Goal: Navigation & Orientation: Find specific page/section

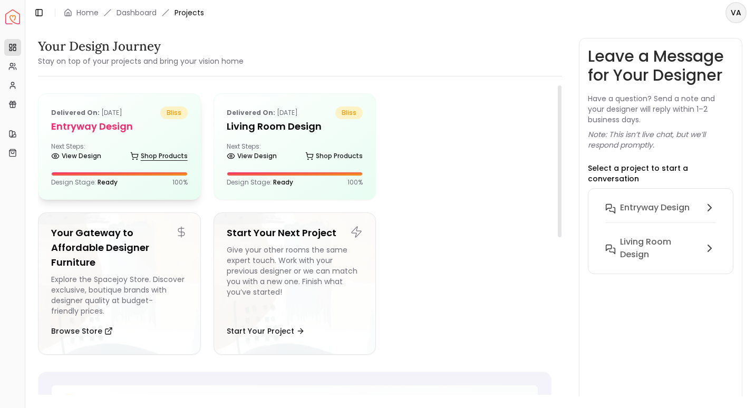
click at [133, 149] on link "Shop Products" at bounding box center [158, 156] width 57 height 15
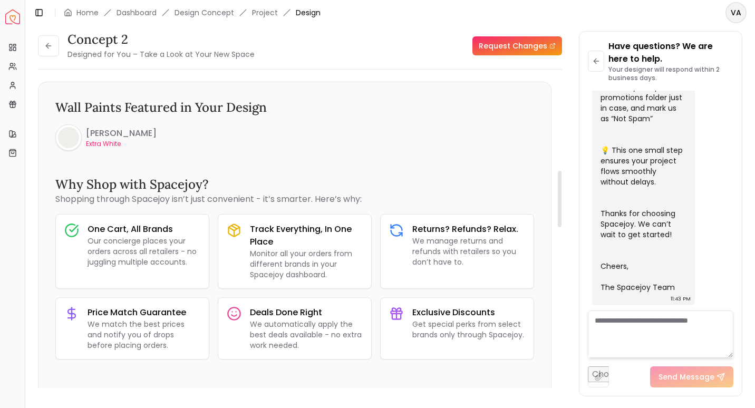
scroll to position [506, 0]
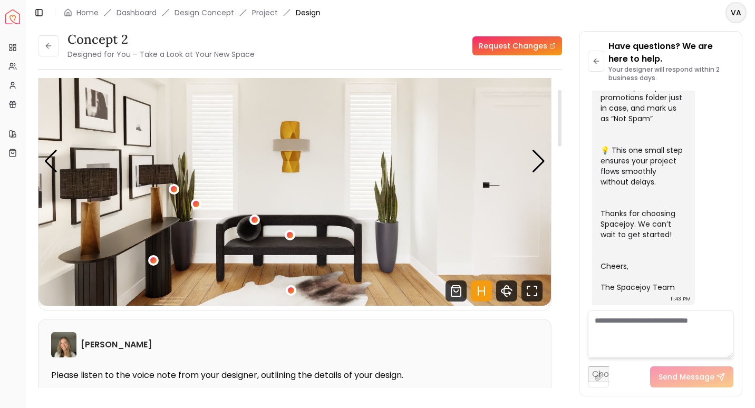
drag, startPoint x: 560, startPoint y: 200, endPoint x: 569, endPoint y: 119, distance: 81.6
click at [561, 119] on div at bounding box center [560, 118] width 4 height 56
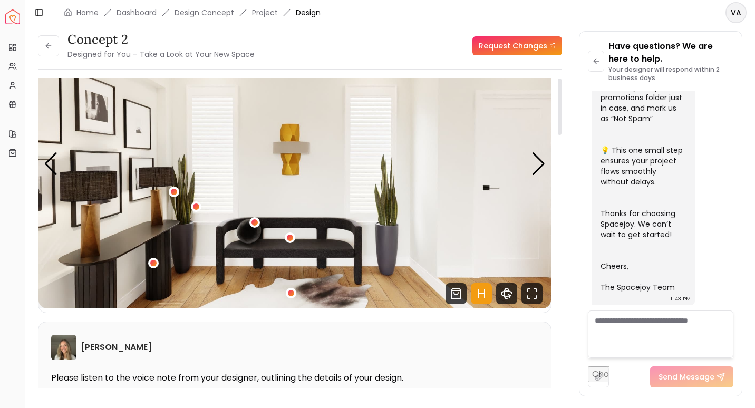
scroll to position [0, 0]
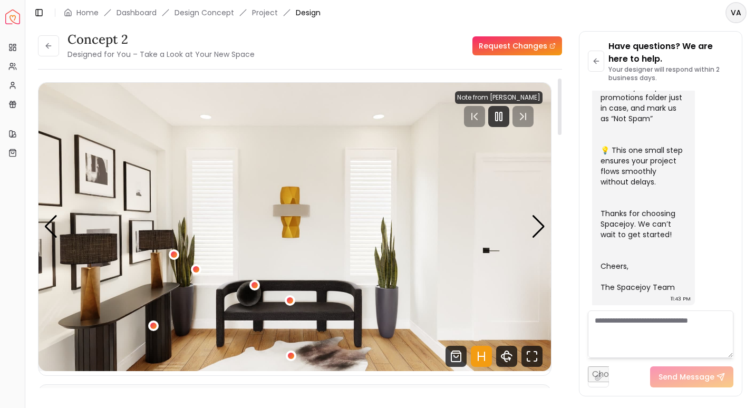
drag, startPoint x: 558, startPoint y: 118, endPoint x: 552, endPoint y: 81, distance: 37.8
click at [558, 81] on div at bounding box center [560, 107] width 4 height 56
click at [503, 112] on icon "Pause" at bounding box center [498, 116] width 13 height 13
click at [41, 42] on button at bounding box center [48, 45] width 21 height 21
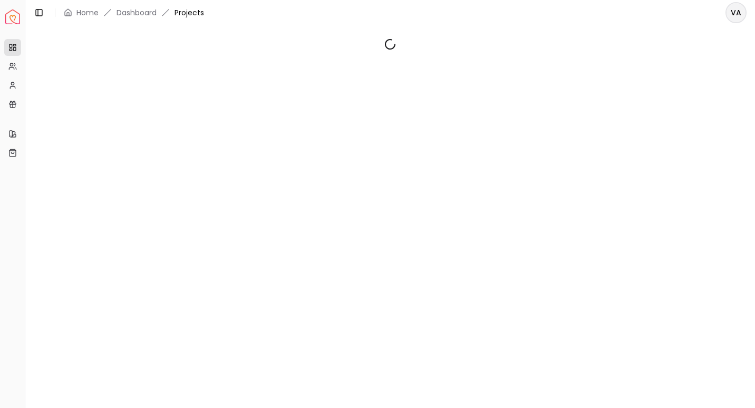
click at [41, 42] on span at bounding box center [390, 44] width 704 height 13
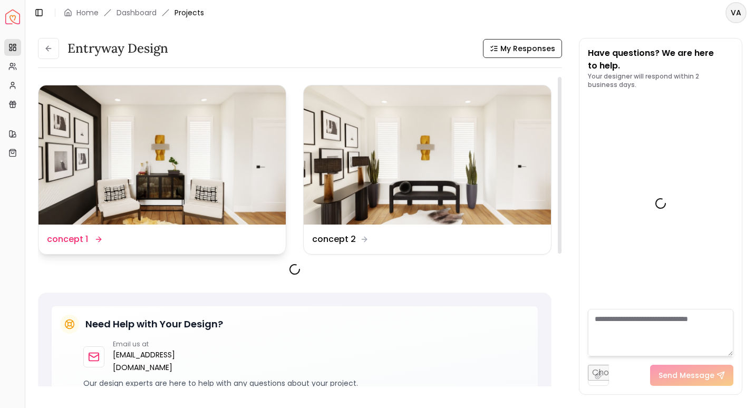
click at [229, 154] on img at bounding box center [161, 154] width 247 height 139
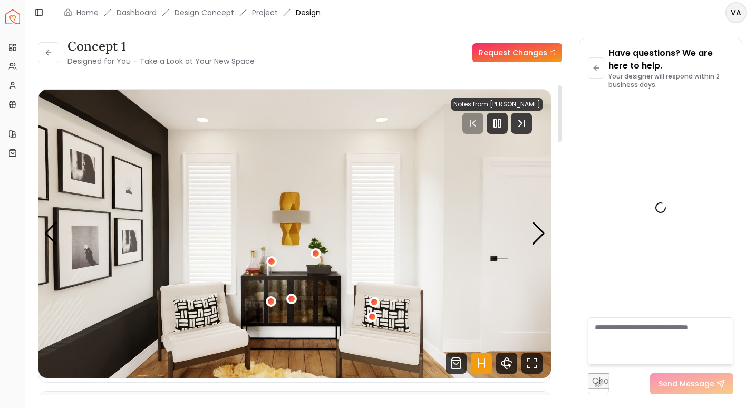
scroll to position [402, 0]
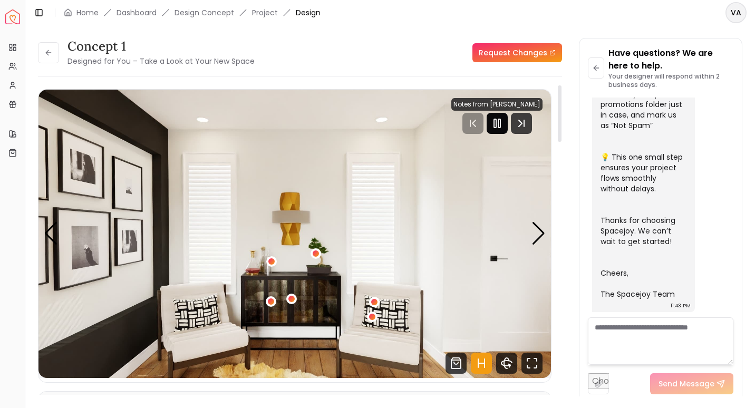
click at [507, 121] on div at bounding box center [496, 123] width 21 height 21
click at [532, 363] on icon "Fullscreen" at bounding box center [531, 363] width 21 height 21
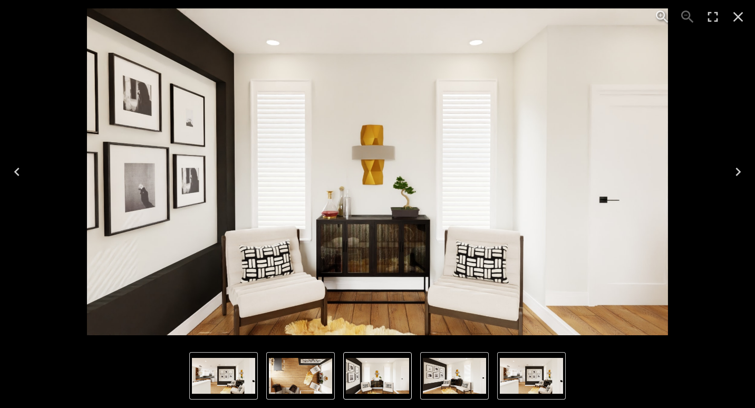
click at [734, 172] on icon "Next" at bounding box center [737, 171] width 17 height 17
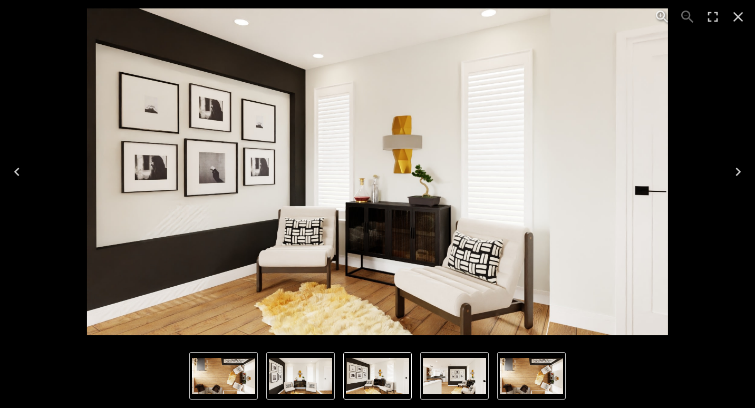
click at [734, 172] on icon "Next" at bounding box center [737, 171] width 17 height 17
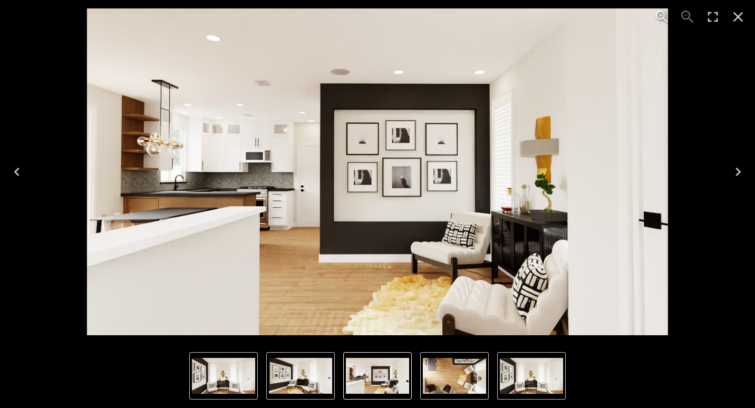
click at [734, 172] on icon "Next" at bounding box center [737, 171] width 17 height 17
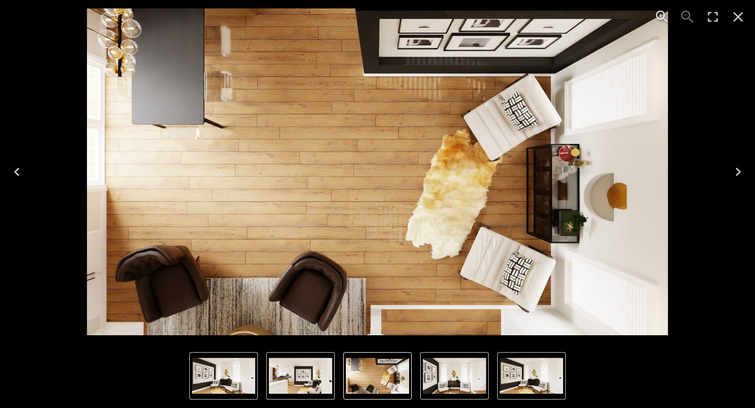
click at [739, 175] on icon "Next" at bounding box center [737, 171] width 17 height 17
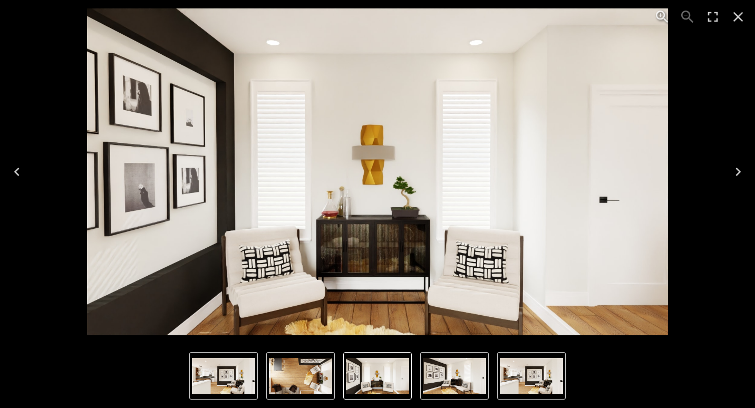
click at [739, 175] on icon "Next" at bounding box center [737, 171] width 17 height 17
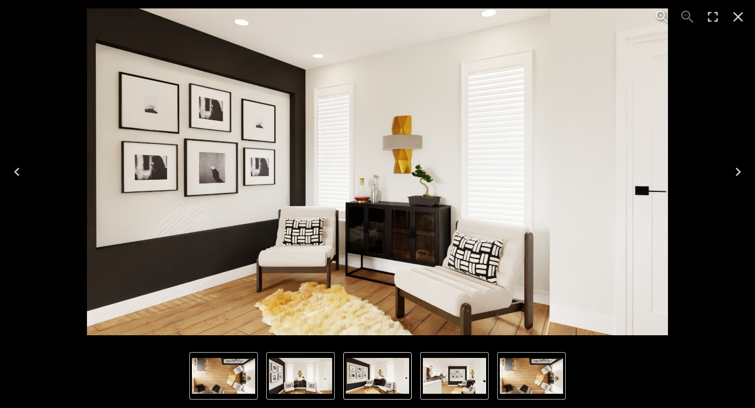
click at [739, 175] on icon "Next" at bounding box center [737, 171] width 17 height 17
